Goal: Task Accomplishment & Management: Manage account settings

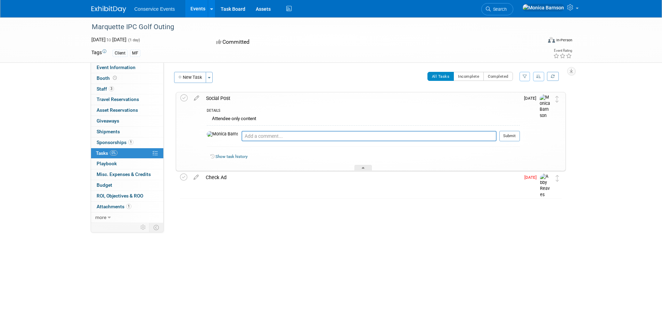
click at [143, 30] on div "Marquette IPC Golf Outing" at bounding box center [310, 27] width 442 height 13
click at [139, 28] on div "Marquette IPC Golf Outing" at bounding box center [310, 27] width 442 height 13
copy div "Marquette IPC Golf Outing"
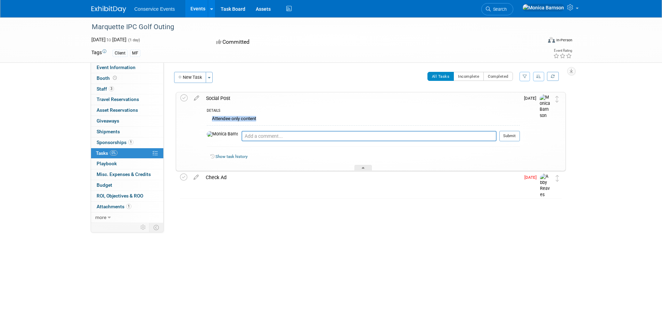
drag, startPoint x: 259, startPoint y: 120, endPoint x: 208, endPoint y: 122, distance: 51.1
click at [208, 122] on div "Attendee only content" at bounding box center [363, 119] width 313 height 11
copy div "Attendee only content"
click at [250, 133] on textarea at bounding box center [369, 136] width 255 height 10
paste textarea "[URL][DOMAIN_NAME]"
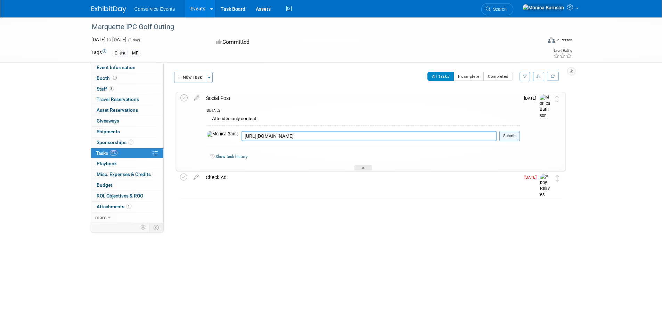
type textarea "[URL][DOMAIN_NAME]"
click at [507, 134] on button "Submit" at bounding box center [509, 136] width 21 height 10
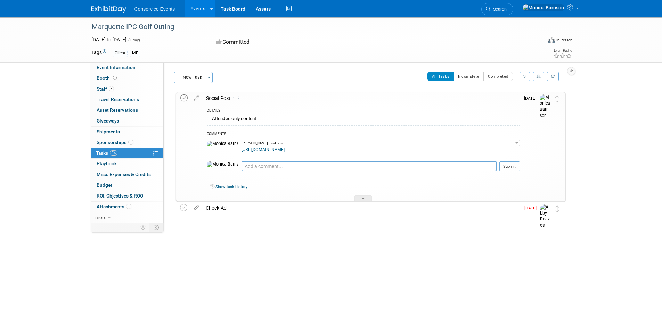
click at [184, 98] on icon at bounding box center [183, 98] width 7 height 7
click at [119, 87] on link "3 Staff 3" at bounding box center [127, 89] width 72 height 10
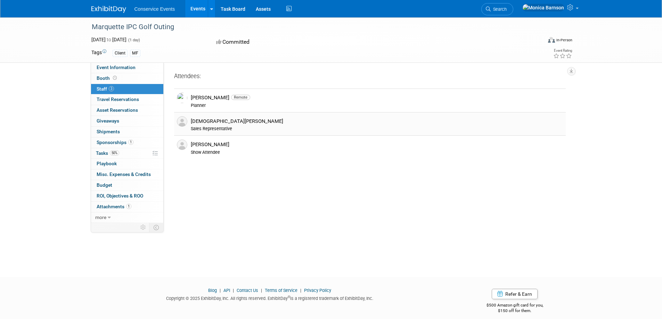
drag, startPoint x: 254, startPoint y: 121, endPoint x: 190, endPoint y: 123, distance: 63.3
click at [191, 123] on div "[DEMOGRAPHIC_DATA][PERSON_NAME]" at bounding box center [377, 121] width 372 height 7
copy div "[DEMOGRAPHIC_DATA][PERSON_NAME]"
drag, startPoint x: 221, startPoint y: 143, endPoint x: 192, endPoint y: 141, distance: 28.9
click at [192, 141] on div "[PERSON_NAME] Show Attendee" at bounding box center [377, 148] width 383 height 16
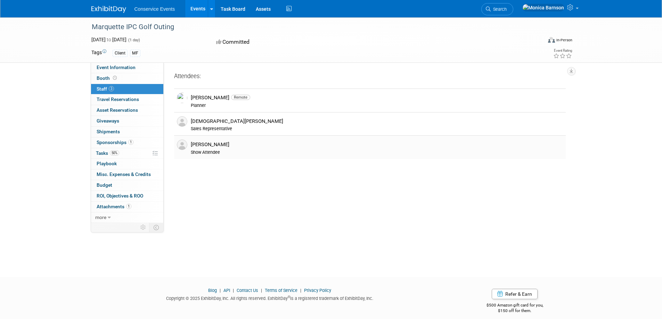
copy div "[PERSON_NAME]"
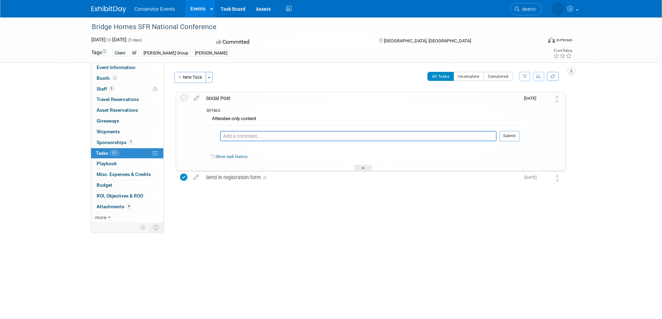
click at [127, 25] on div "Bridge Homes SFR National Conference" at bounding box center [310, 27] width 442 height 13
copy div "Bridge Homes SFR National Conference"
drag, startPoint x: 270, startPoint y: 120, endPoint x: 204, endPoint y: 119, distance: 66.0
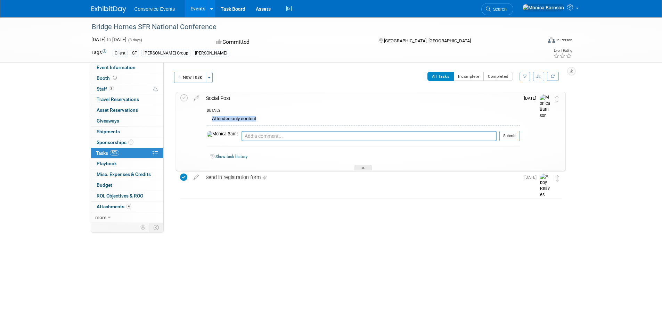
click at [204, 119] on div "DETAILS Attendee only content Pro tip: Press Ctrl-Enter to submit comment. Subm…" at bounding box center [361, 137] width 317 height 67
copy div "Attendee only content"
click at [266, 137] on textarea at bounding box center [369, 136] width 255 height 10
paste textarea "https://app.asana.com/1/95427078465952/project/1203127314422286/task/1211036313…"
type textarea "https://app.asana.com/1/95427078465952/project/1203127314422286/task/1211036313…"
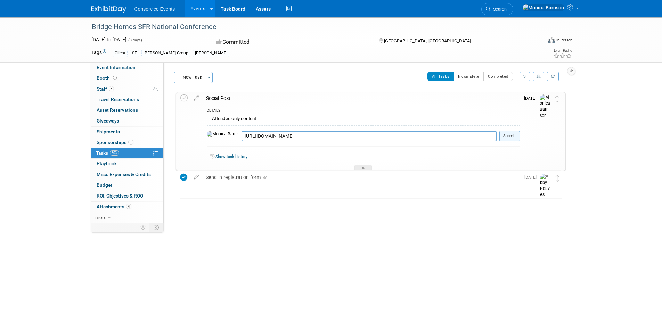
click at [515, 135] on button "Submit" at bounding box center [509, 136] width 21 height 10
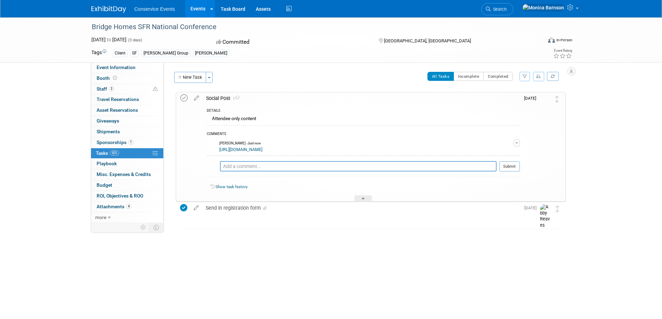
click at [184, 98] on icon at bounding box center [183, 98] width 7 height 7
click at [127, 85] on link "3 Staff 3" at bounding box center [127, 89] width 72 height 10
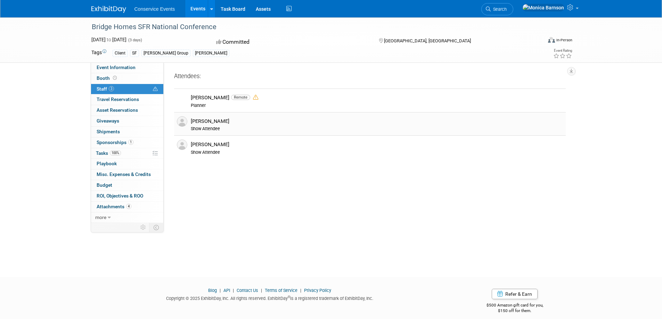
click at [232, 120] on div "Debi McNeany" at bounding box center [377, 121] width 372 height 7
drag, startPoint x: 233, startPoint y: 144, endPoint x: 191, endPoint y: 144, distance: 41.7
click at [191, 144] on div "Kimberly Watkins" at bounding box center [377, 144] width 372 height 7
copy div "Kimberly Watkins"
click at [49, 109] on div "Bridge Homes SFR National Conference Sep 15, 2025 to Sep 17, 2025 (3 days) Sep …" at bounding box center [331, 140] width 662 height 247
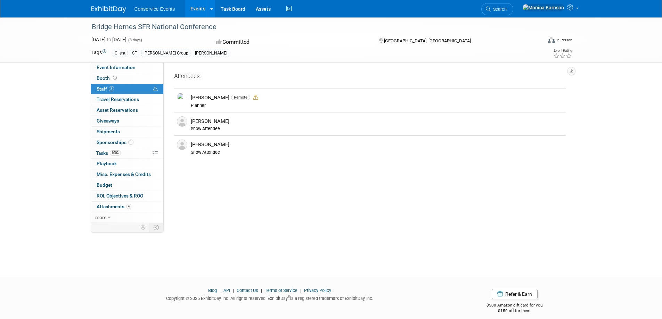
click at [158, 6] on li "Conservice Events" at bounding box center [160, 6] width 51 height 10
click at [200, 8] on link "Events" at bounding box center [197, 8] width 25 height 17
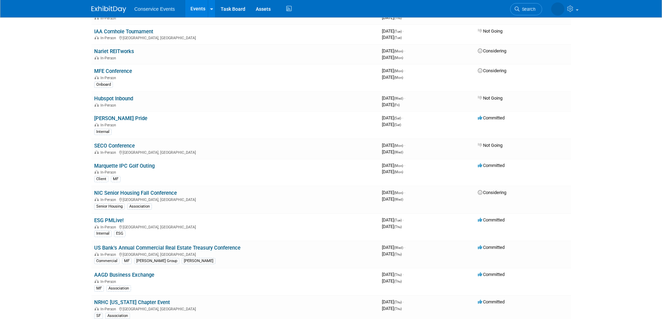
scroll to position [243, 0]
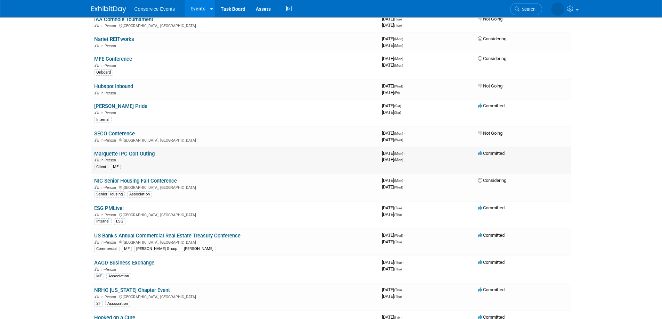
click at [155, 153] on link "Marquette IPC Golf Outing" at bounding box center [124, 154] width 60 height 6
